Goal: Task Accomplishment & Management: Complete application form

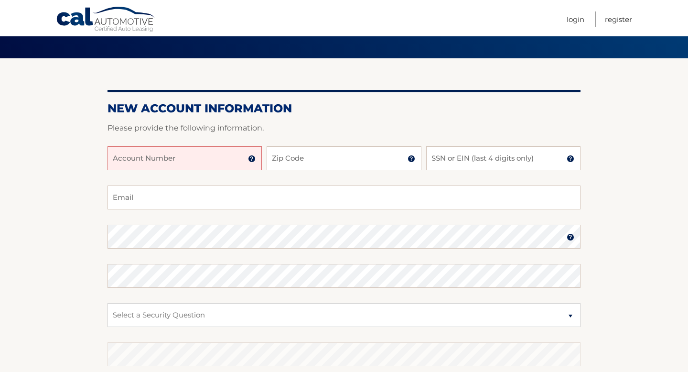
scroll to position [73, 0]
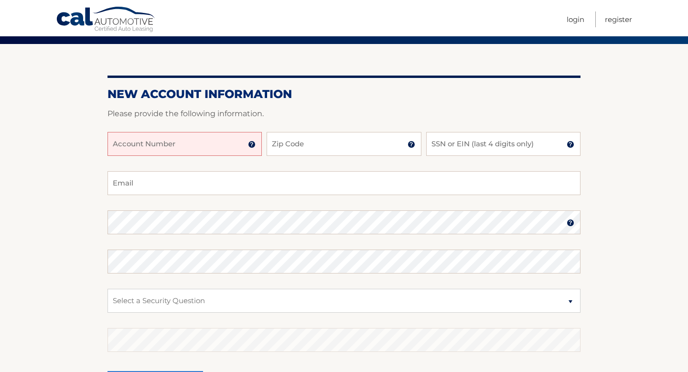
click at [138, 145] on input "Account Number" at bounding box center [185, 144] width 154 height 24
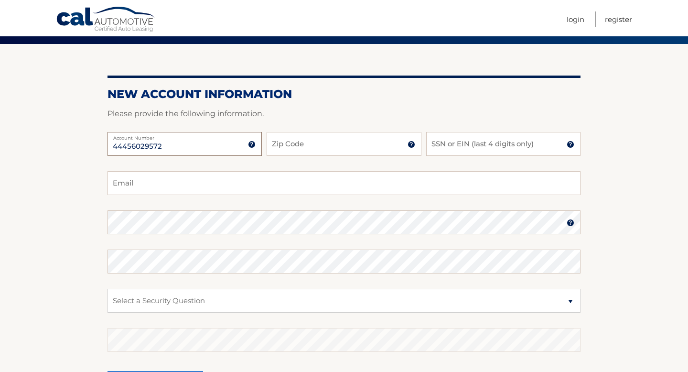
type input "44456029572"
click at [295, 147] on input "Zip Code" at bounding box center [344, 144] width 154 height 24
type input "07024"
click at [471, 138] on input "SSN or EIN (last 4 digits only)" at bounding box center [503, 144] width 154 height 24
type input "3700"
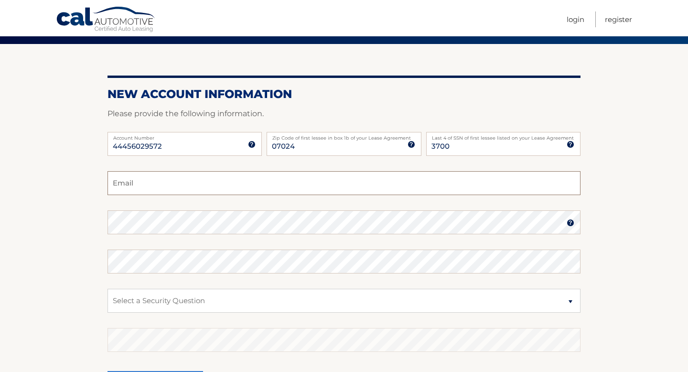
click at [268, 188] on input "Email" at bounding box center [344, 183] width 473 height 24
type input "kpena586@gmail.com"
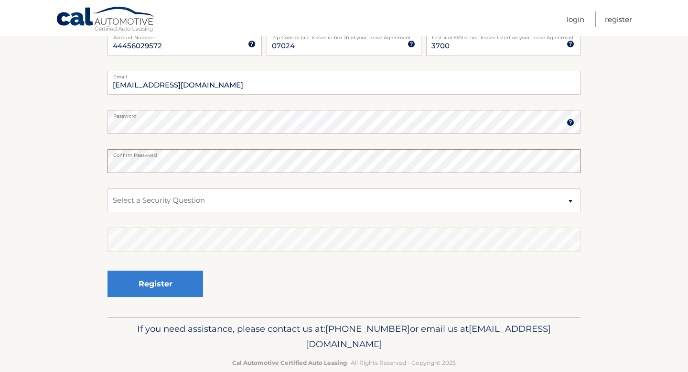
scroll to position [176, 0]
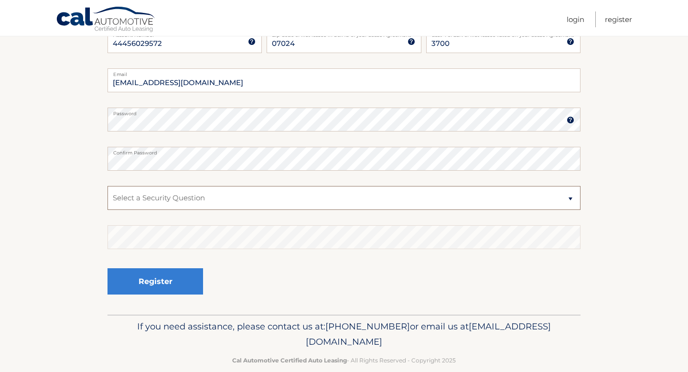
click at [192, 192] on select "Select a Security Question What was the name of your elementary school? What is…" at bounding box center [344, 198] width 473 height 24
click at [183, 202] on select "Select a Security Question What was the name of your elementary school? What is…" at bounding box center [344, 198] width 473 height 24
select select "3"
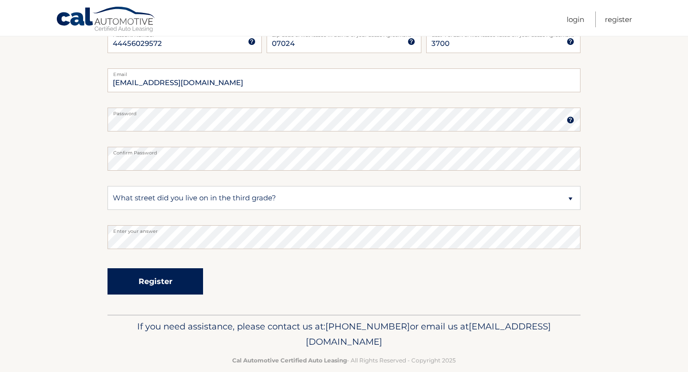
click at [156, 282] on button "Register" at bounding box center [156, 281] width 96 height 26
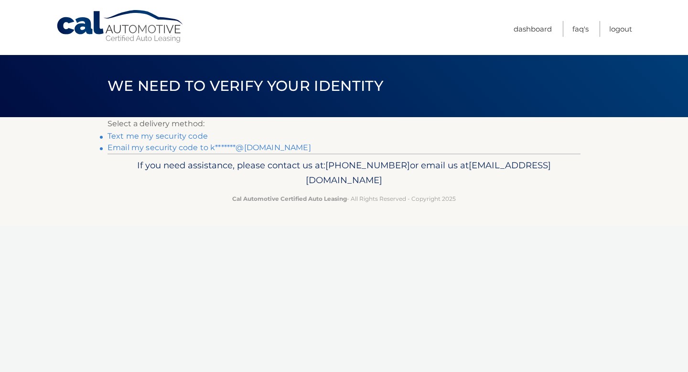
click at [177, 138] on link "Text me my security code" at bounding box center [158, 135] width 100 height 9
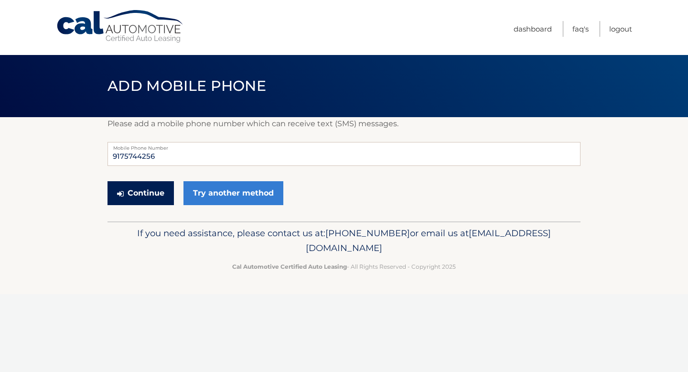
click at [140, 189] on button "Continue" at bounding box center [141, 193] width 66 height 24
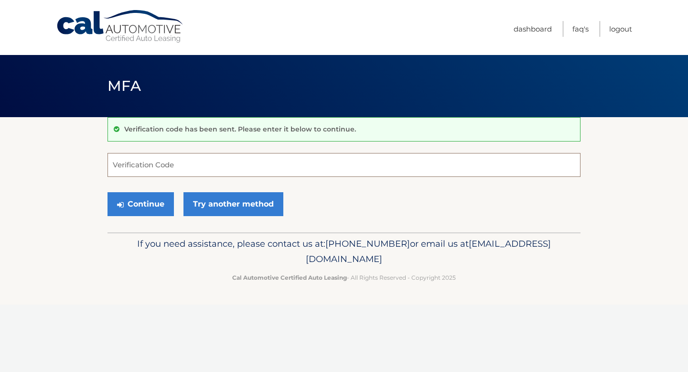
click at [506, 165] on input "Verification Code" at bounding box center [344, 165] width 473 height 24
type input "579849"
click at [169, 201] on button "Continue" at bounding box center [141, 204] width 66 height 24
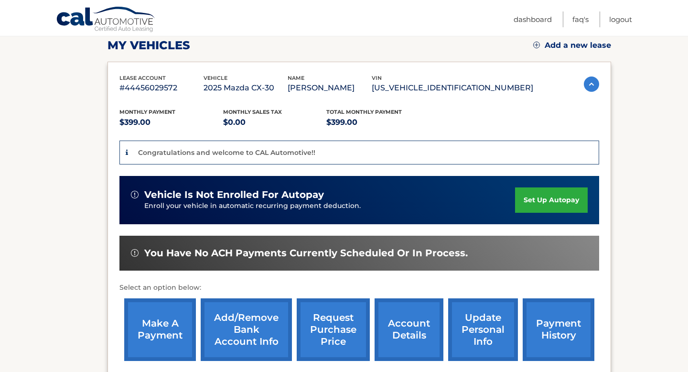
scroll to position [137, 0]
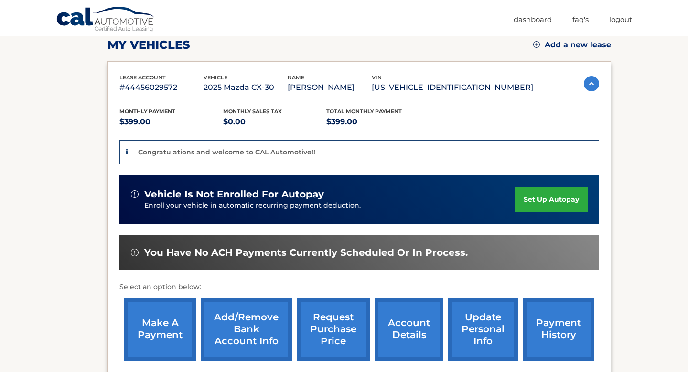
click at [524, 199] on link "set up autopay" at bounding box center [551, 199] width 73 height 25
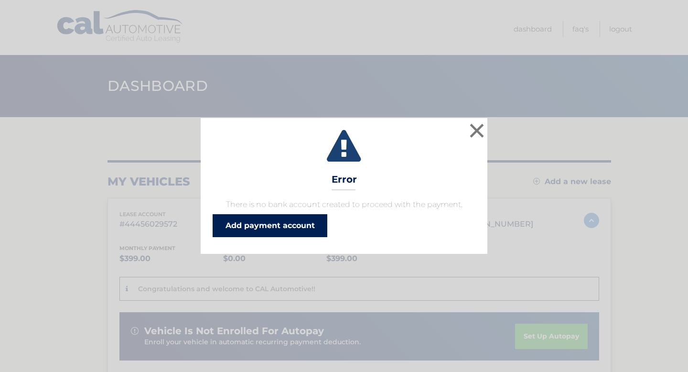
click at [295, 225] on link "Add payment account" at bounding box center [270, 225] width 115 height 23
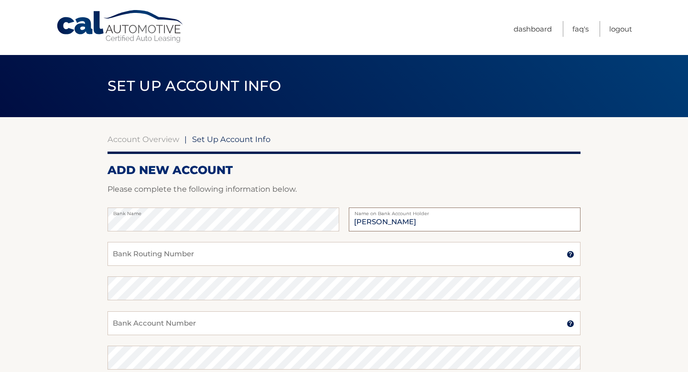
type input "[PERSON_NAME]"
click at [198, 257] on input "Bank Routing Number" at bounding box center [344, 254] width 473 height 24
type input "021000021"
click at [158, 323] on input "Bank Account Number" at bounding box center [344, 323] width 473 height 24
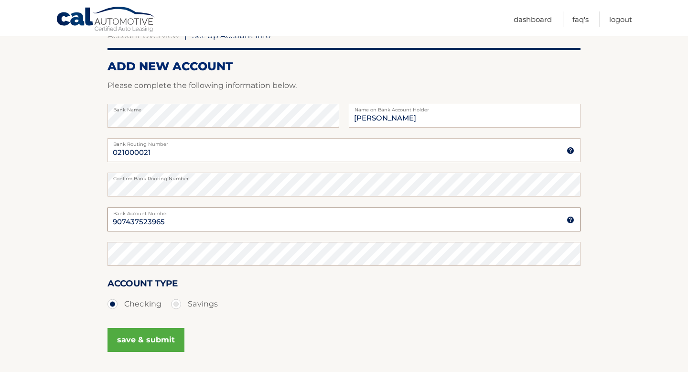
scroll to position [105, 0]
type input "907437523965"
click at [153, 339] on button "save & submit" at bounding box center [146, 339] width 77 height 24
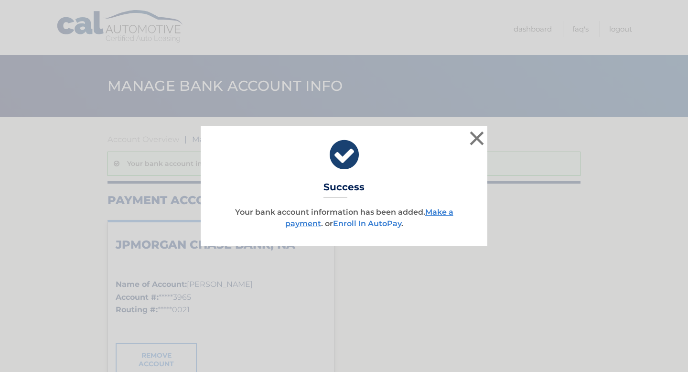
click at [368, 224] on link "Enroll In AutoPay" at bounding box center [367, 223] width 68 height 9
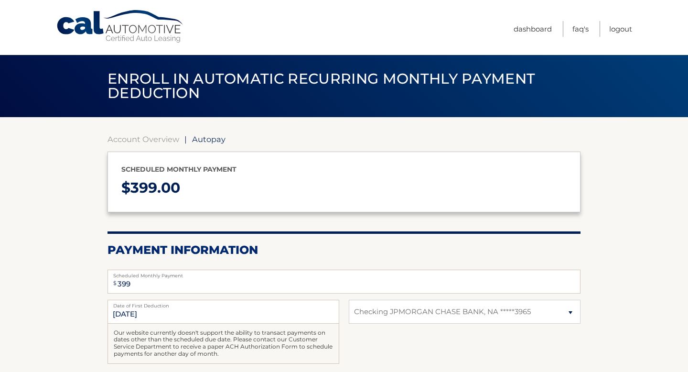
select select "MGU2MWRkMWItYmRhMi00OTgzLWJmOTEtOTc1M2FlZGUxNjk5"
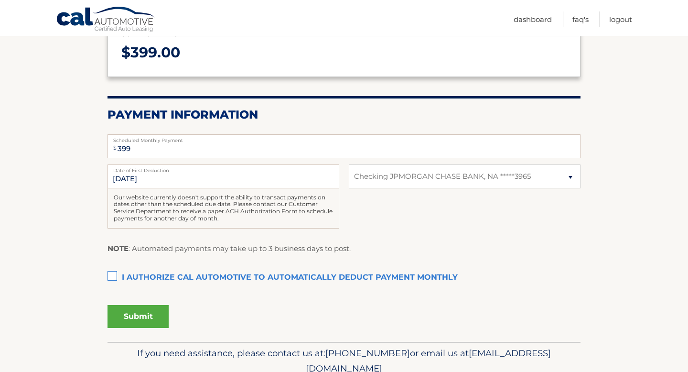
scroll to position [138, 0]
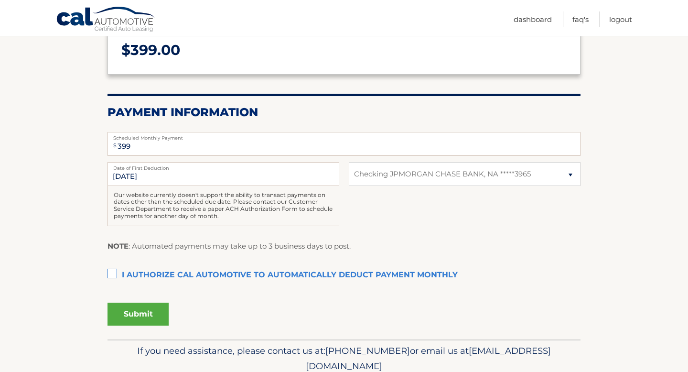
click at [115, 272] on label "I authorize cal automotive to automatically deduct payment monthly This checkbo…" at bounding box center [344, 275] width 473 height 19
click at [0, 0] on input "I authorize cal automotive to automatically deduct payment monthly This checkbo…" at bounding box center [0, 0] width 0 height 0
click at [166, 178] on input "[DATE]" at bounding box center [224, 174] width 232 height 24
click at [166, 178] on input "10/28/2025" at bounding box center [224, 174] width 232 height 24
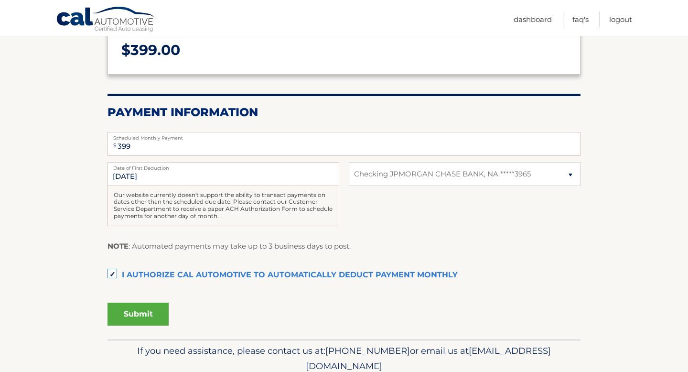
click at [142, 208] on div "Our website currently doesn't support the ability to transact payments on dates…" at bounding box center [224, 206] width 232 height 40
click at [140, 314] on button "Submit" at bounding box center [138, 313] width 61 height 23
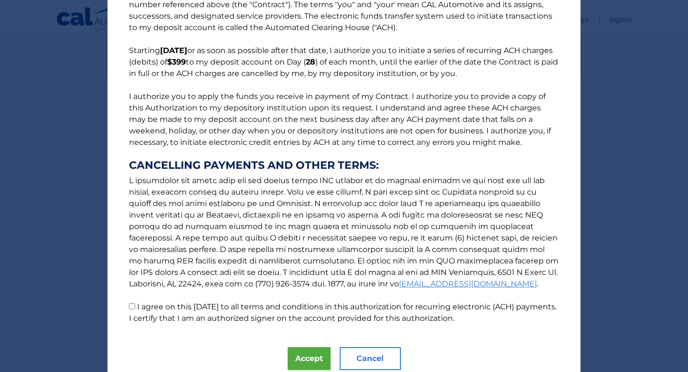
scroll to position [79, 0]
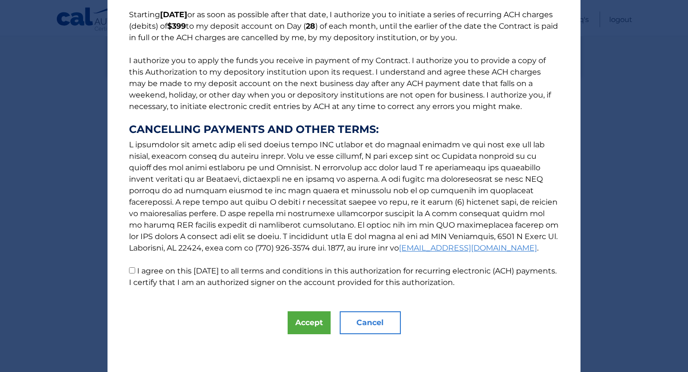
click at [133, 270] on input "I agree on this 10/14/2025 to all terms and conditions in this authorization fo…" at bounding box center [132, 270] width 6 height 6
checkbox input "true"
click at [311, 321] on button "Accept" at bounding box center [309, 322] width 43 height 23
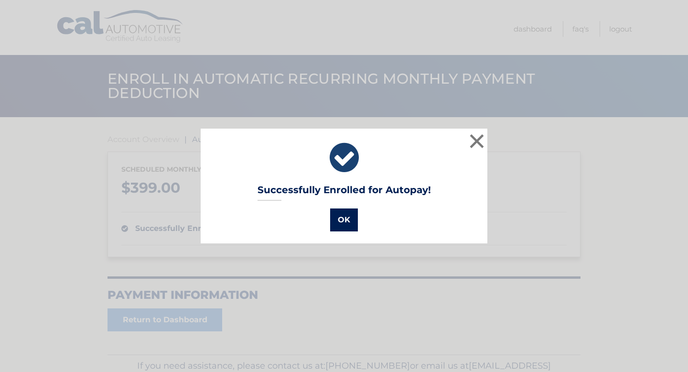
click at [342, 224] on button "OK" at bounding box center [344, 219] width 28 height 23
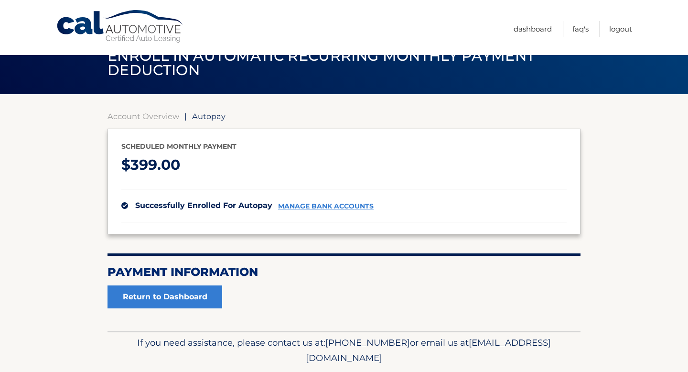
scroll to position [55, 0]
